Goal: Information Seeking & Learning: Learn about a topic

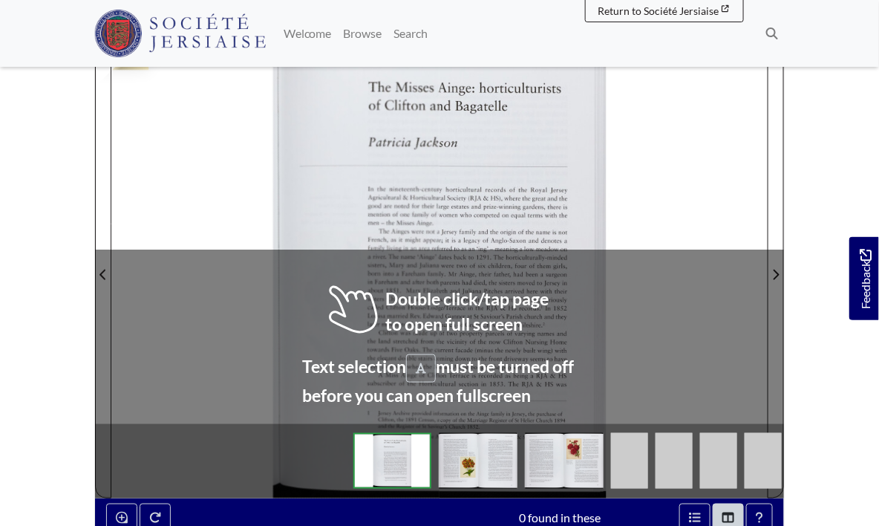
scroll to position [314, 0]
click at [657, 192] on div "horticulturists Bagatelle horticultural records of the Royal Jersey Society (RJ…" at bounding box center [519, 265] width 495 height 465
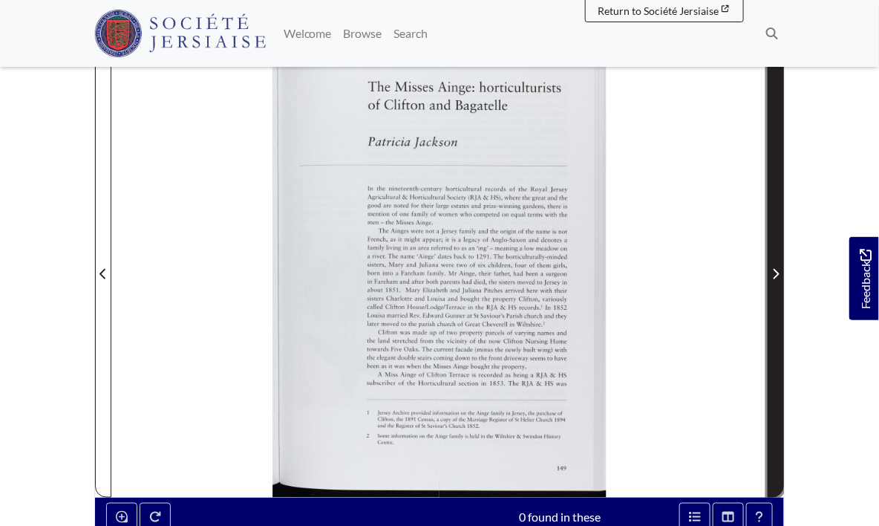
click at [774, 287] on span "Next Page" at bounding box center [775, 264] width 15 height 463
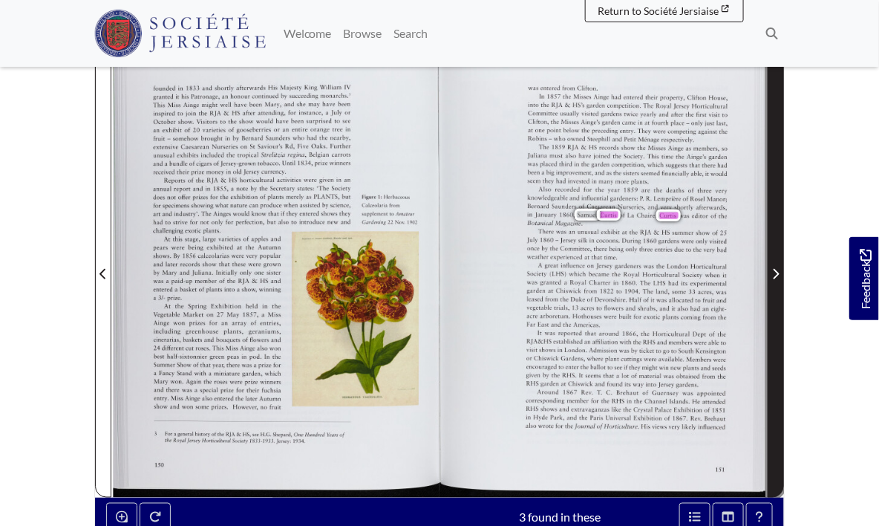
click at [774, 287] on span "Next Page" at bounding box center [775, 264] width 15 height 463
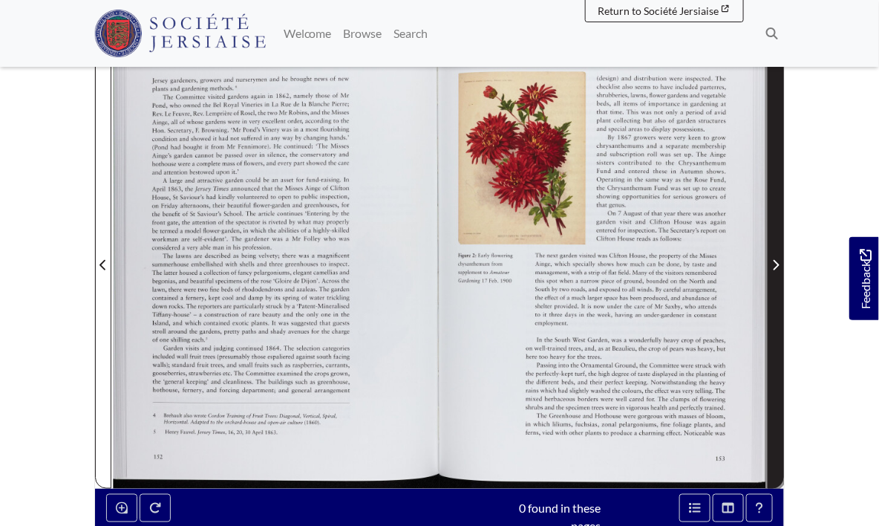
scroll to position [314, 0]
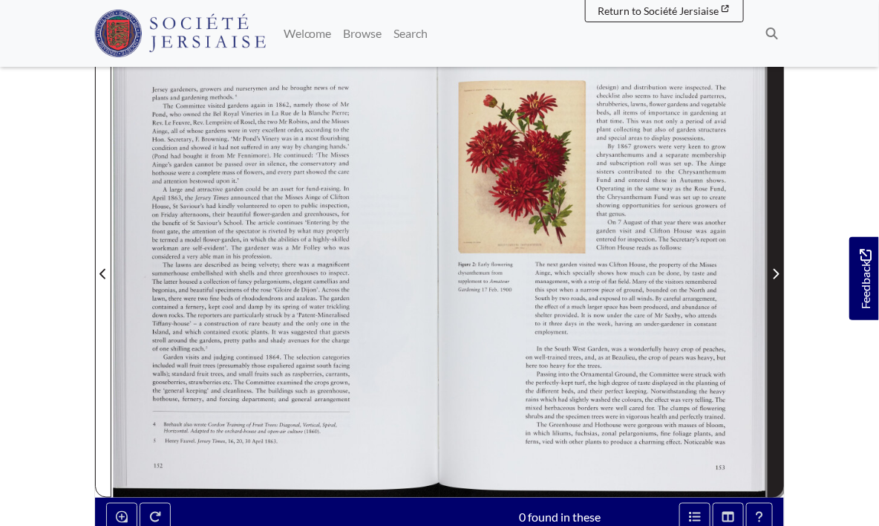
click at [774, 287] on span "Next Page" at bounding box center [775, 264] width 15 height 463
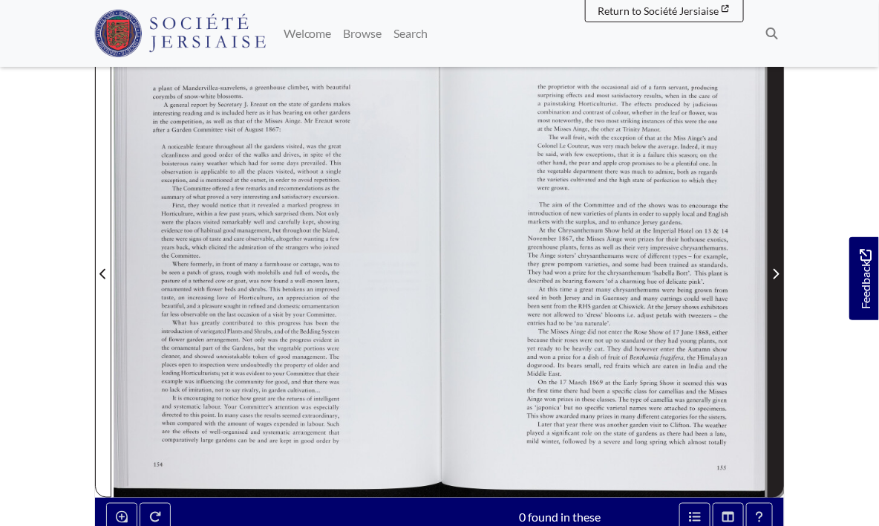
click at [774, 287] on span "Next Page" at bounding box center [775, 264] width 15 height 463
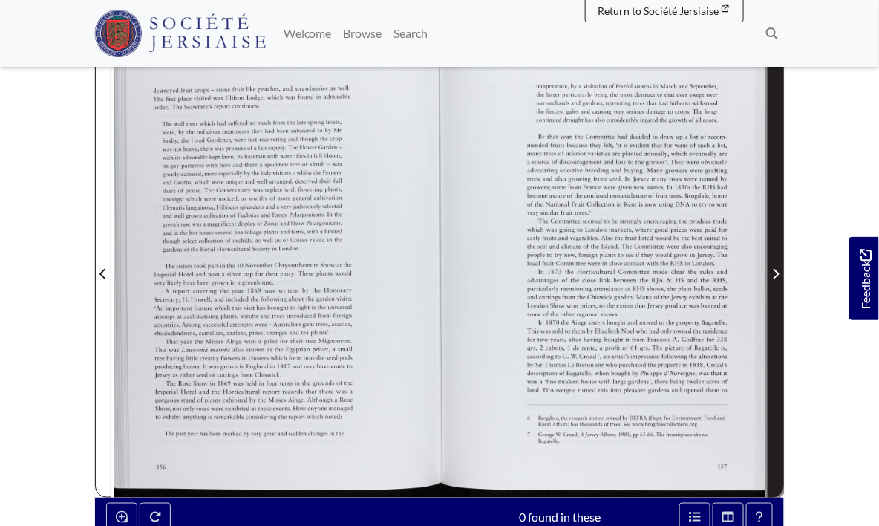
click at [774, 287] on span "Next Page" at bounding box center [775, 264] width 15 height 463
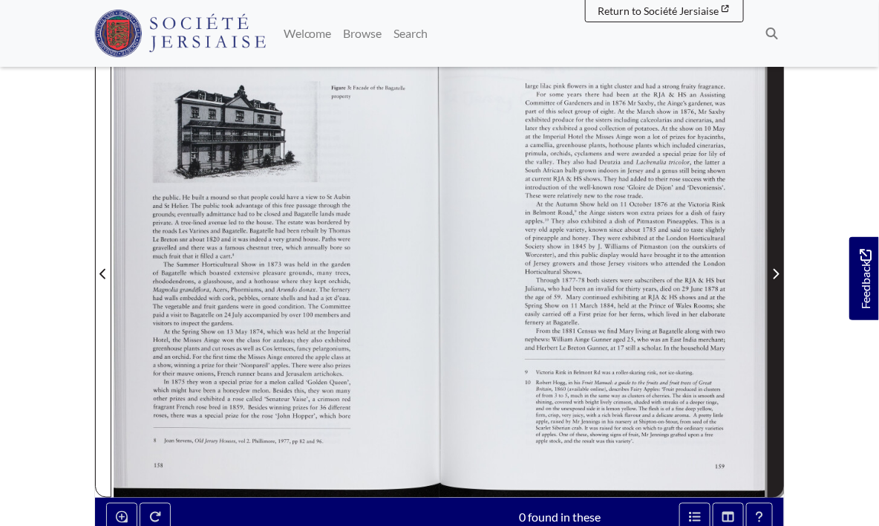
click at [774, 287] on span "Next Page" at bounding box center [775, 264] width 15 height 463
